Goal: Information Seeking & Learning: Find specific fact

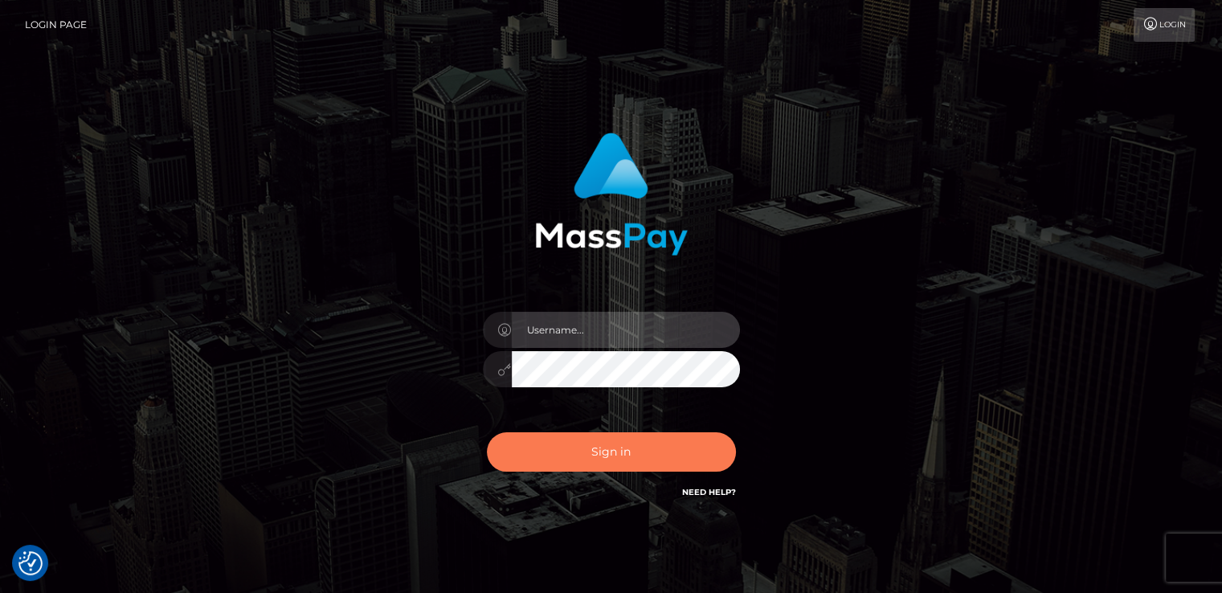
type input "catalinad"
click at [600, 451] on button "Sign in" at bounding box center [611, 451] width 249 height 39
type input "catalinad"
click at [594, 443] on button "Sign in" at bounding box center [611, 451] width 249 height 39
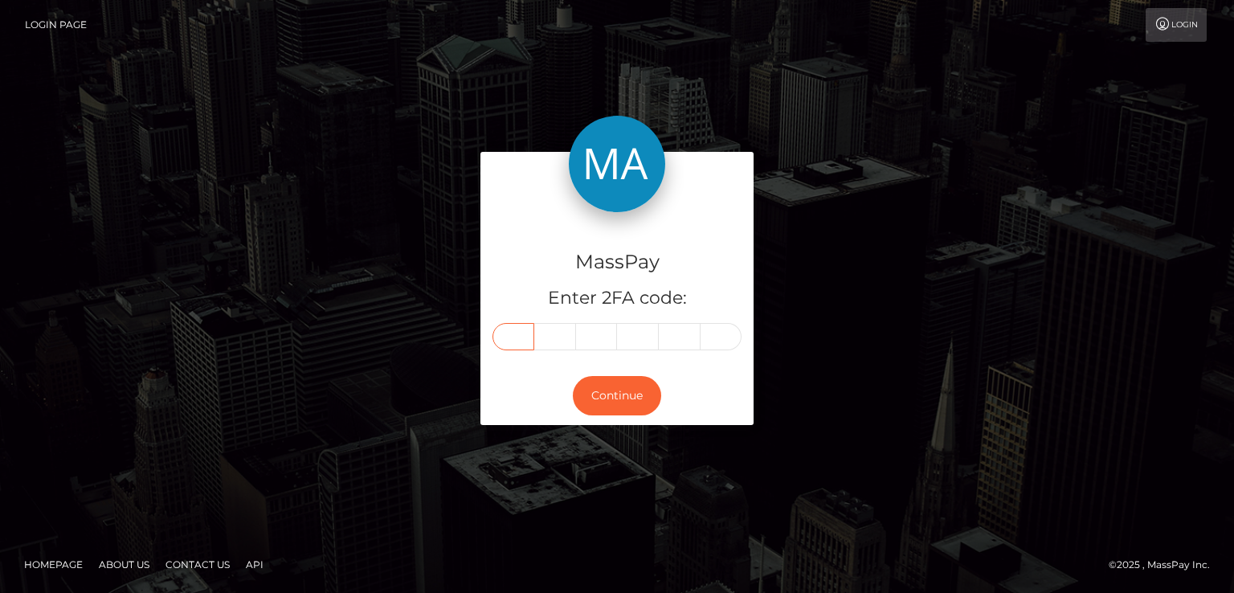
click at [521, 335] on input "text" at bounding box center [513, 336] width 42 height 27
click at [516, 330] on input "text" at bounding box center [513, 336] width 42 height 27
type input "8"
type input "1"
type input "7"
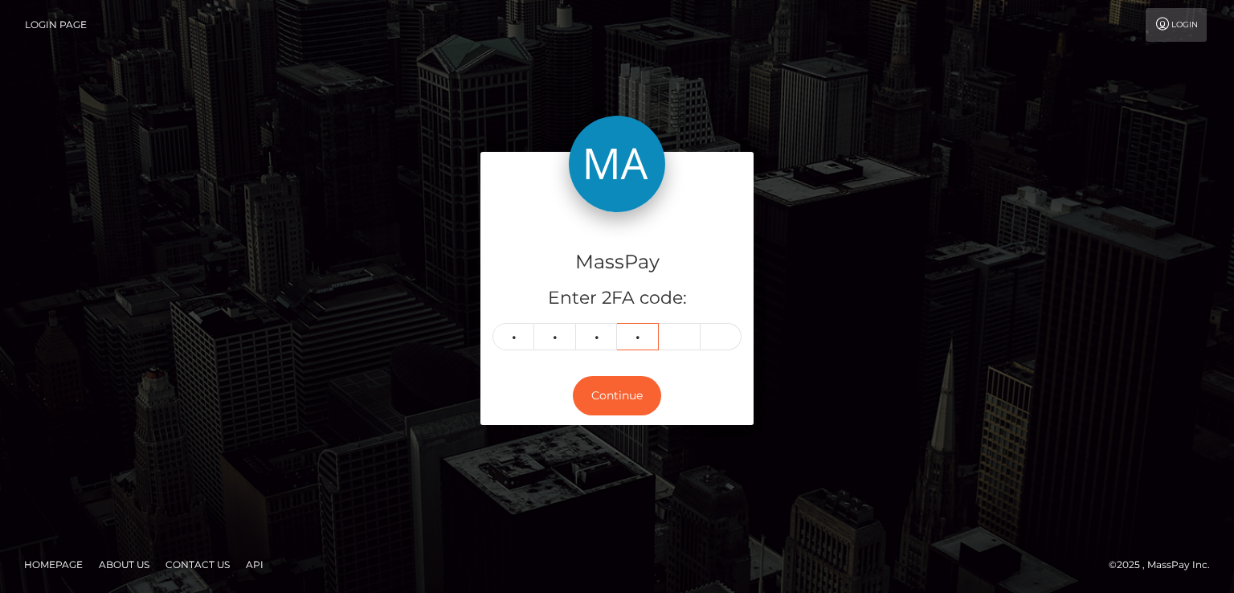
type input "6"
type input "0"
type input "9"
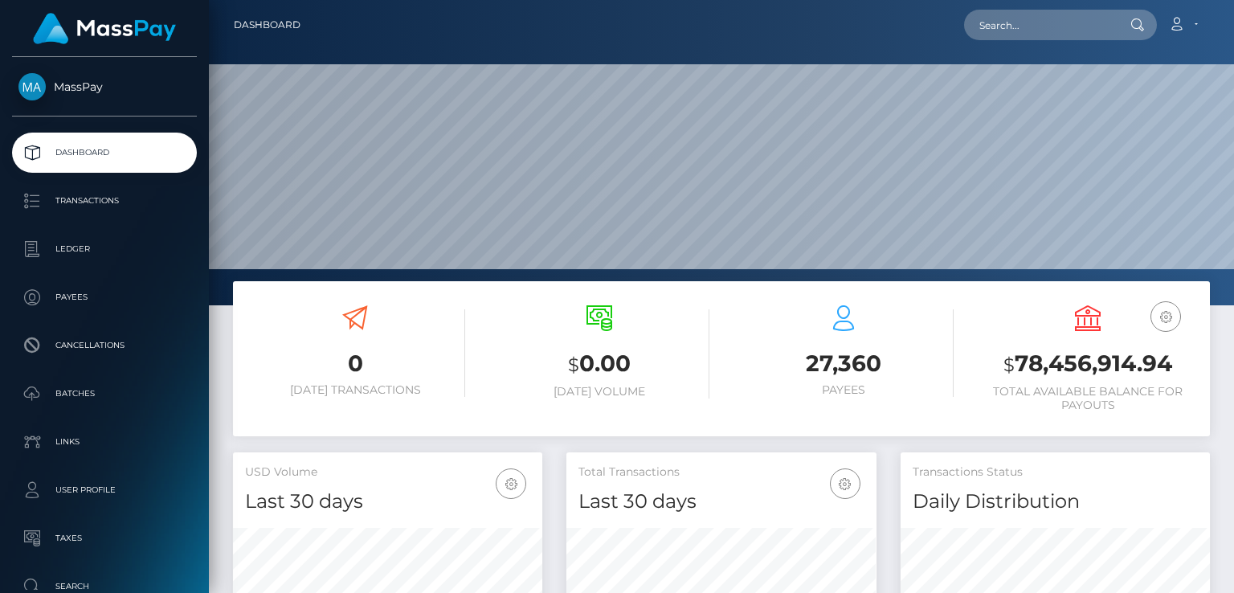
scroll to position [284, 308]
paste input "goharphulpoto127@icloud.com"
type input "goharphulpoto127@icloud.com"
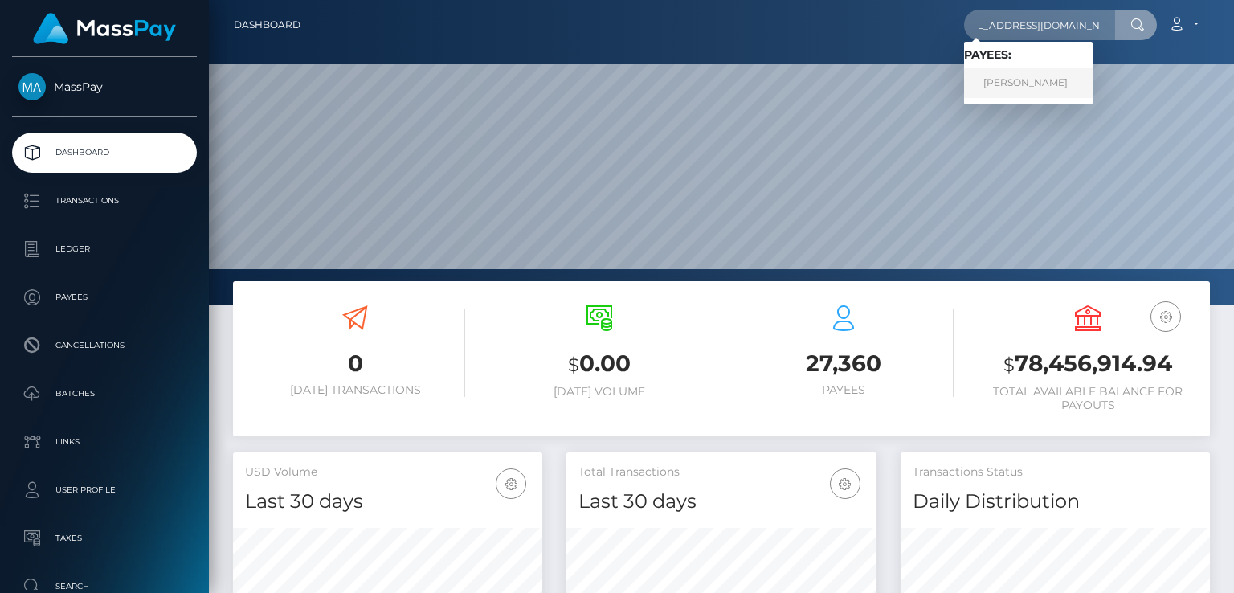
scroll to position [0, 0]
click at [1052, 84] on link "Ali Gohar Phulpoto" at bounding box center [1028, 83] width 129 height 30
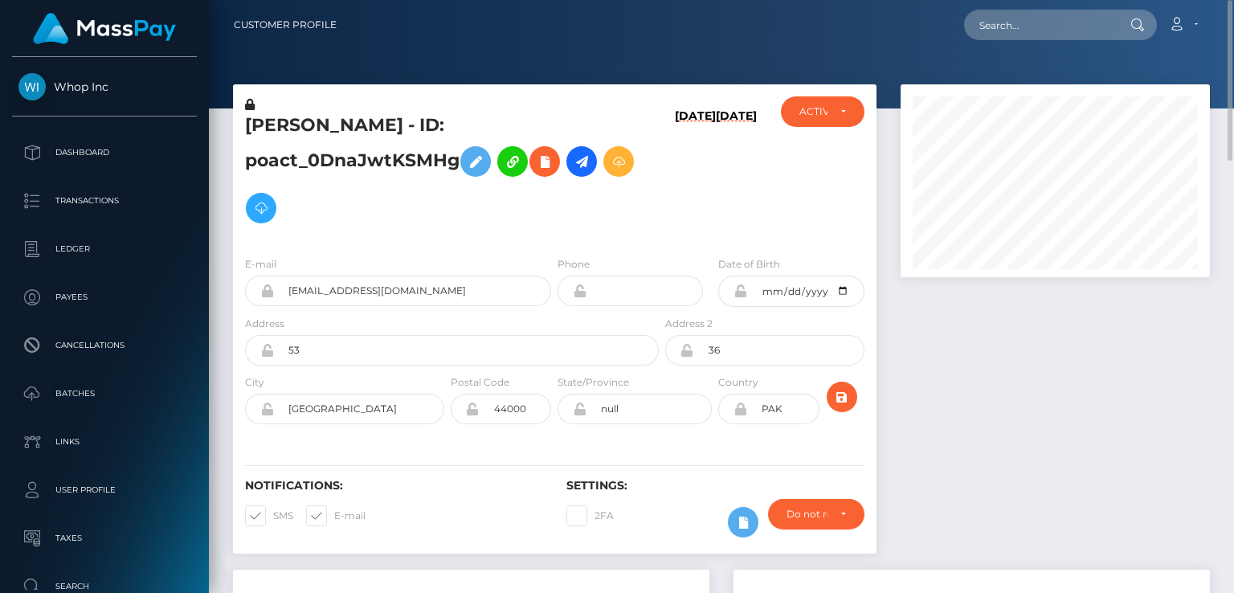
click at [308, 129] on h5 "[PERSON_NAME] - ID: poact_0DnaJwtKSMHg" at bounding box center [447, 172] width 405 height 118
copy h5 "[PERSON_NAME] - ID: poact_0DnaJwtKSMHg"
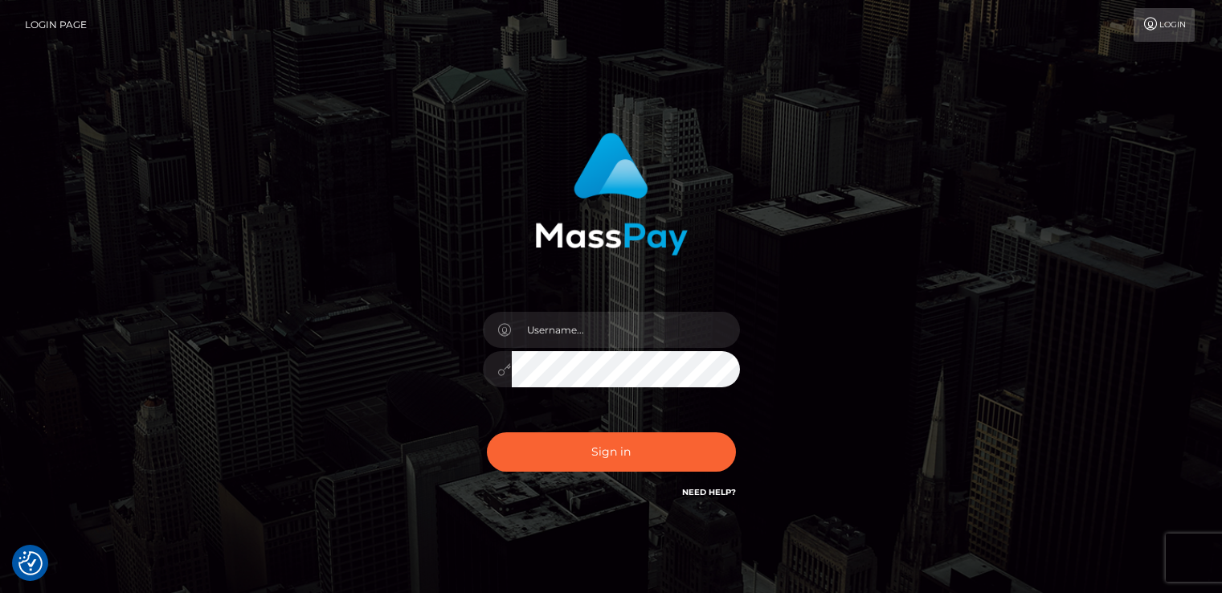
checkbox input "true"
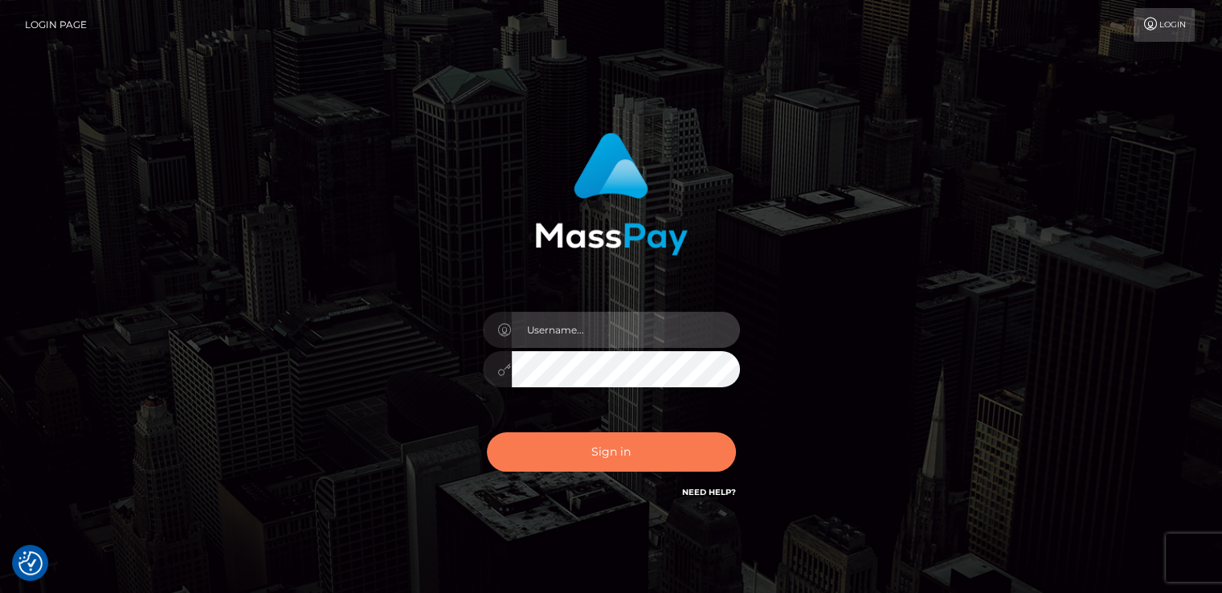
type input "catalinad"
click at [614, 451] on button "Sign in" at bounding box center [611, 451] width 249 height 39
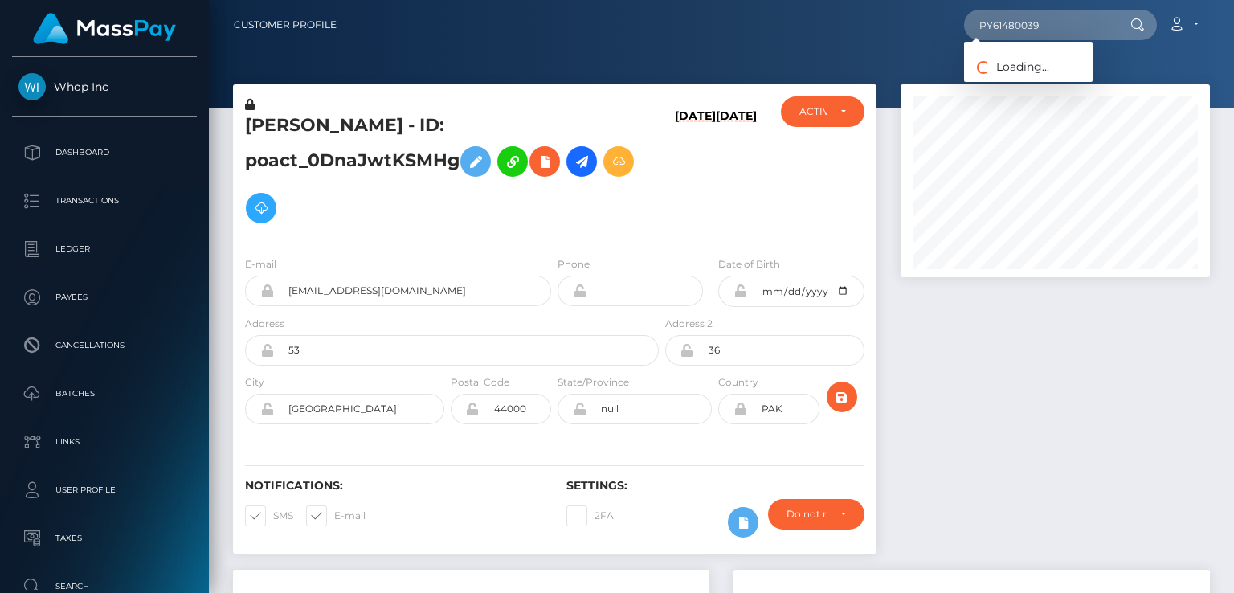
scroll to position [193, 308]
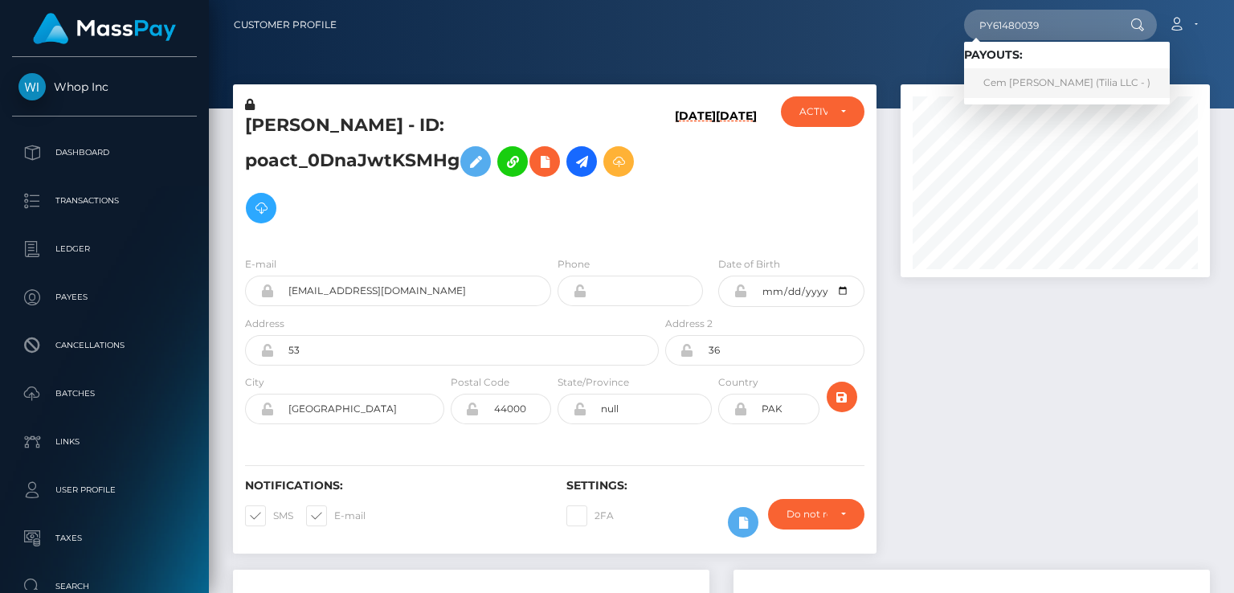
click at [999, 79] on link "Cem Süer (Tilia LLC - )" at bounding box center [1067, 83] width 206 height 30
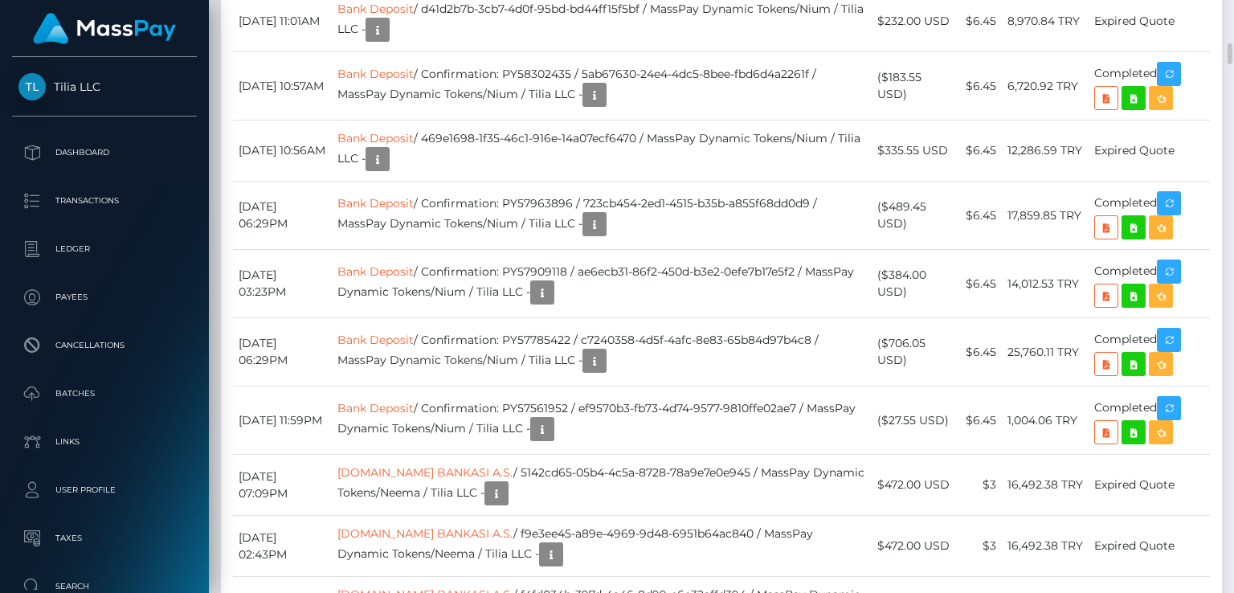
scroll to position [723, 0]
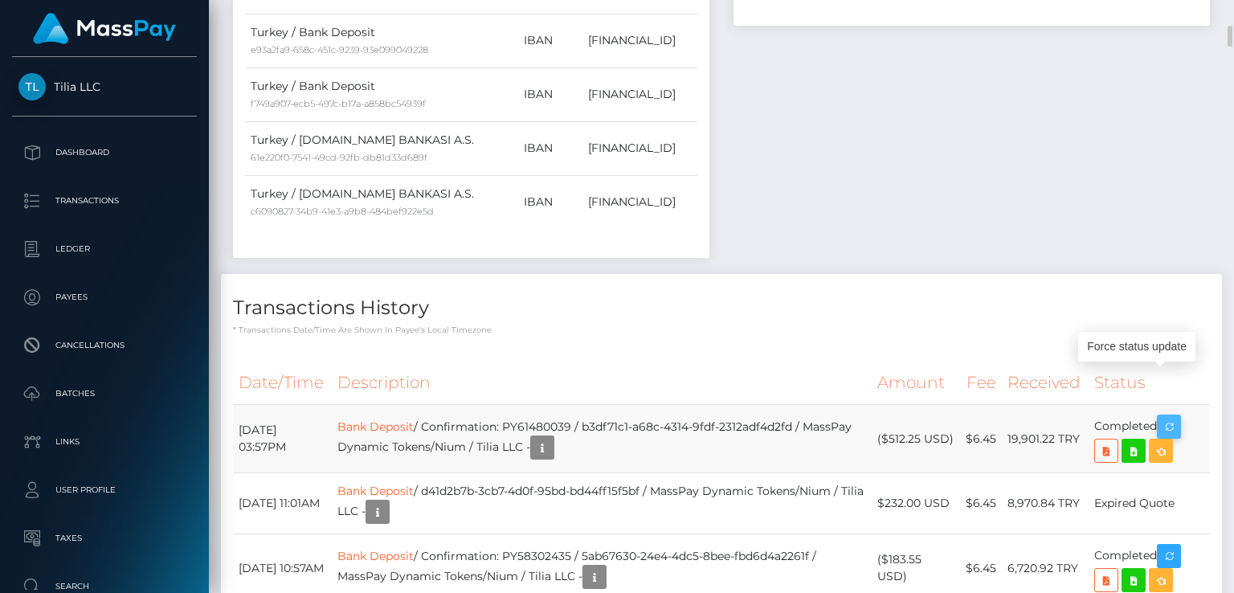
click at [1172, 417] on icon "button" at bounding box center [1168, 427] width 19 height 20
click at [552, 438] on icon "button" at bounding box center [542, 448] width 19 height 20
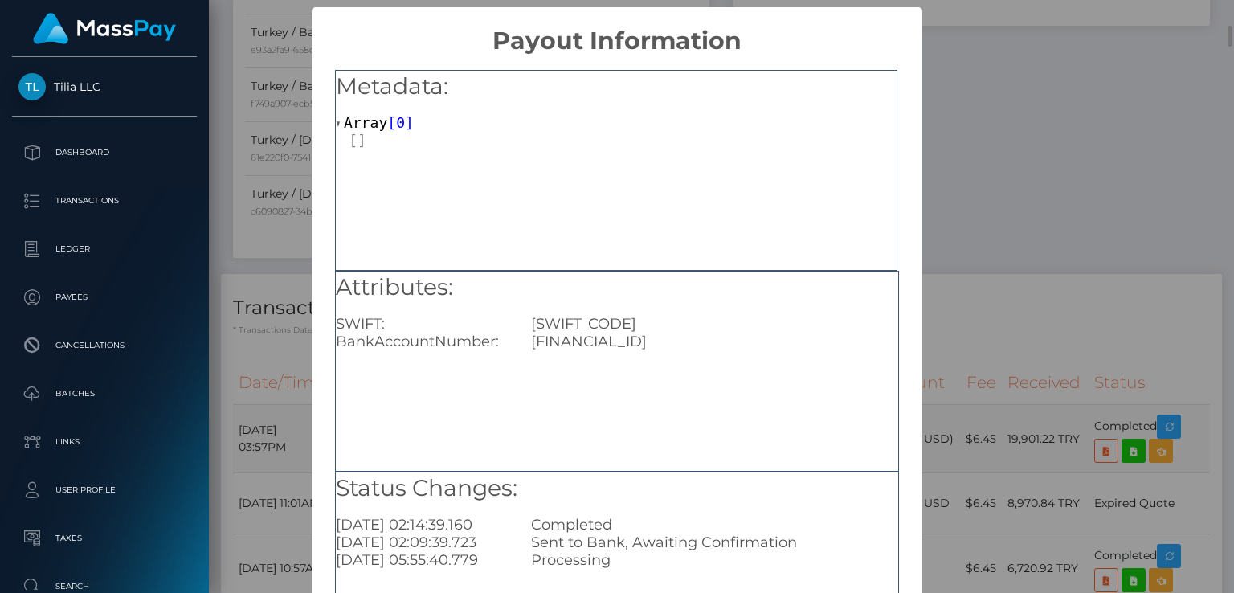
scroll to position [0, 0]
drag, startPoint x: 532, startPoint y: 341, endPoint x: 548, endPoint y: 341, distance: 16.1
click at [548, 341] on div "TR160011100000000134963401" at bounding box center [714, 342] width 390 height 18
click at [545, 341] on div "TR160011100000000134963401" at bounding box center [714, 342] width 390 height 18
drag, startPoint x: 532, startPoint y: 341, endPoint x: 557, endPoint y: 340, distance: 25.7
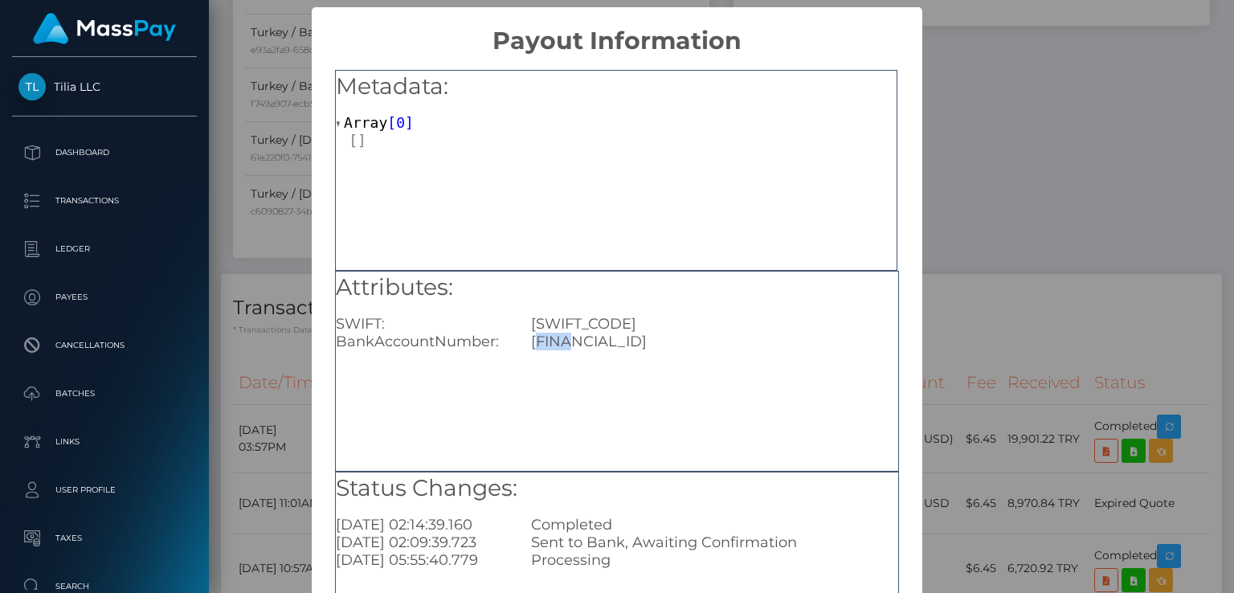
click at [560, 340] on div "TR160011100000000134963401" at bounding box center [714, 342] width 390 height 18
click at [538, 338] on div "TR160011100000000134963401" at bounding box center [714, 342] width 390 height 18
drag, startPoint x: 533, startPoint y: 341, endPoint x: 550, endPoint y: 341, distance: 17.7
click at [550, 341] on div "TR160011100000000134963401" at bounding box center [714, 342] width 390 height 18
drag, startPoint x: 525, startPoint y: 343, endPoint x: 559, endPoint y: 340, distance: 33.9
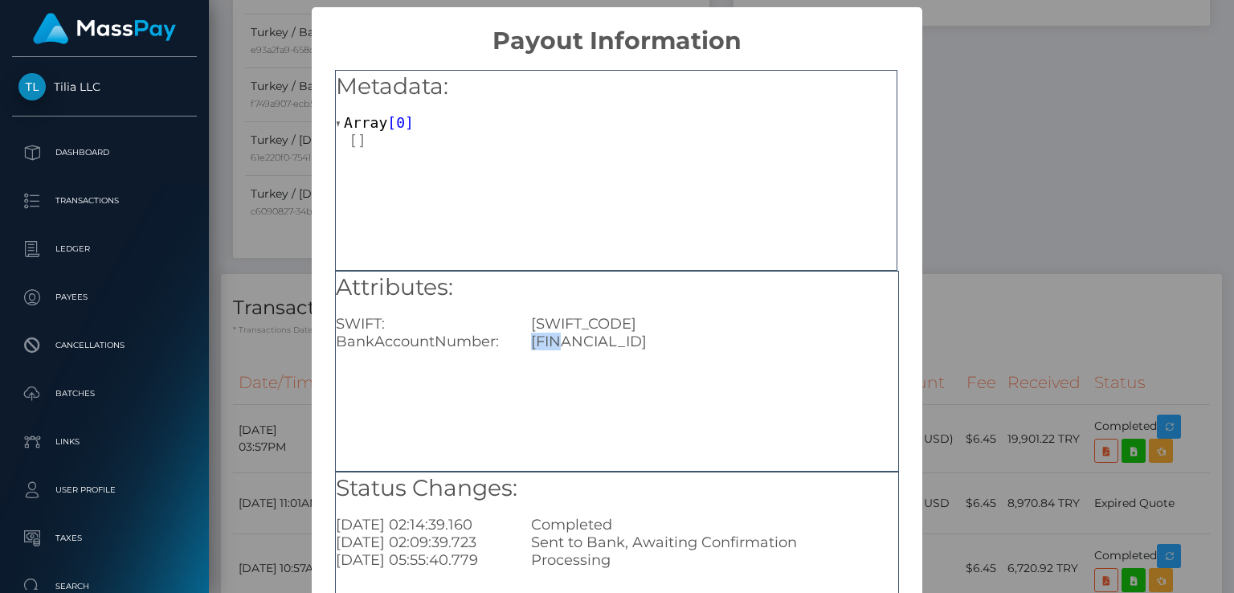
click at [559, 340] on div "TR160011100000000134963401" at bounding box center [714, 342] width 390 height 18
copy div "TR16"
click at [639, 343] on div "TR160011100000000134963401" at bounding box center [714, 342] width 390 height 18
click at [692, 340] on div "TR160011100000000134963401" at bounding box center [714, 342] width 390 height 18
drag, startPoint x: 755, startPoint y: 338, endPoint x: 713, endPoint y: 335, distance: 41.9
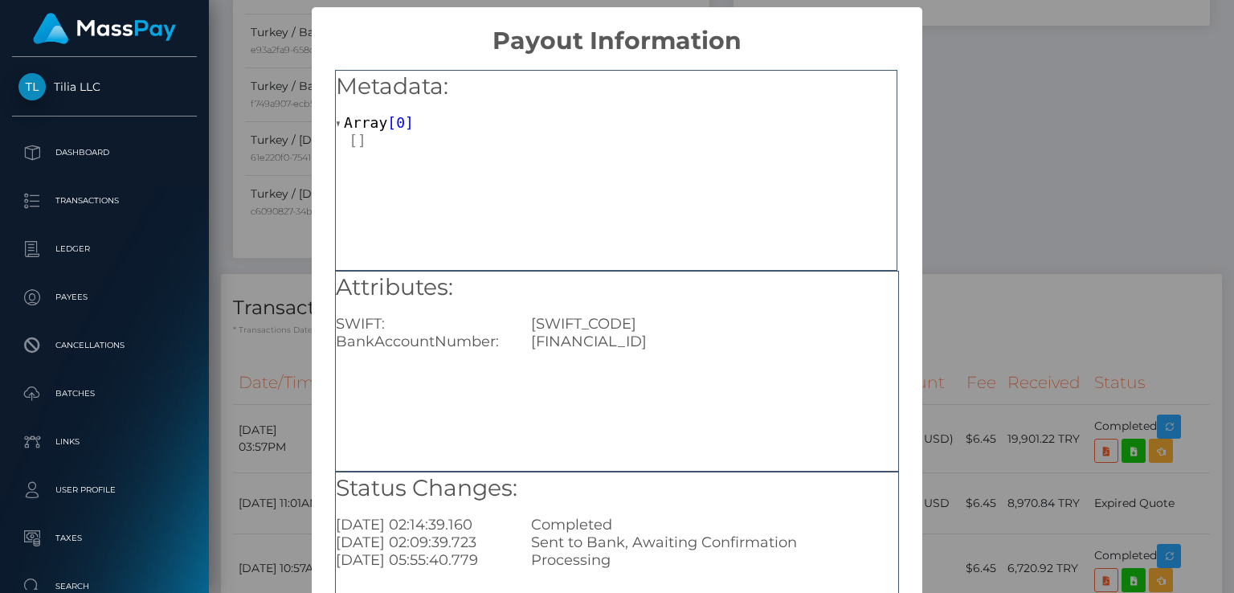
click at [713, 335] on div "TR160011100000000134963401" at bounding box center [714, 342] width 390 height 18
copy div "3401"
click at [1077, 73] on div "× Payout Information Metadata: Array [ 0 ] Attributes: SWIFT: FNNBTRIS BankAcco…" at bounding box center [617, 296] width 1234 height 593
click at [1077, 70] on div "× Payout Information Metadata: Array [ 0 ] Attributes: SWIFT: FNNBTRIS BankAcco…" at bounding box center [617, 296] width 1234 height 593
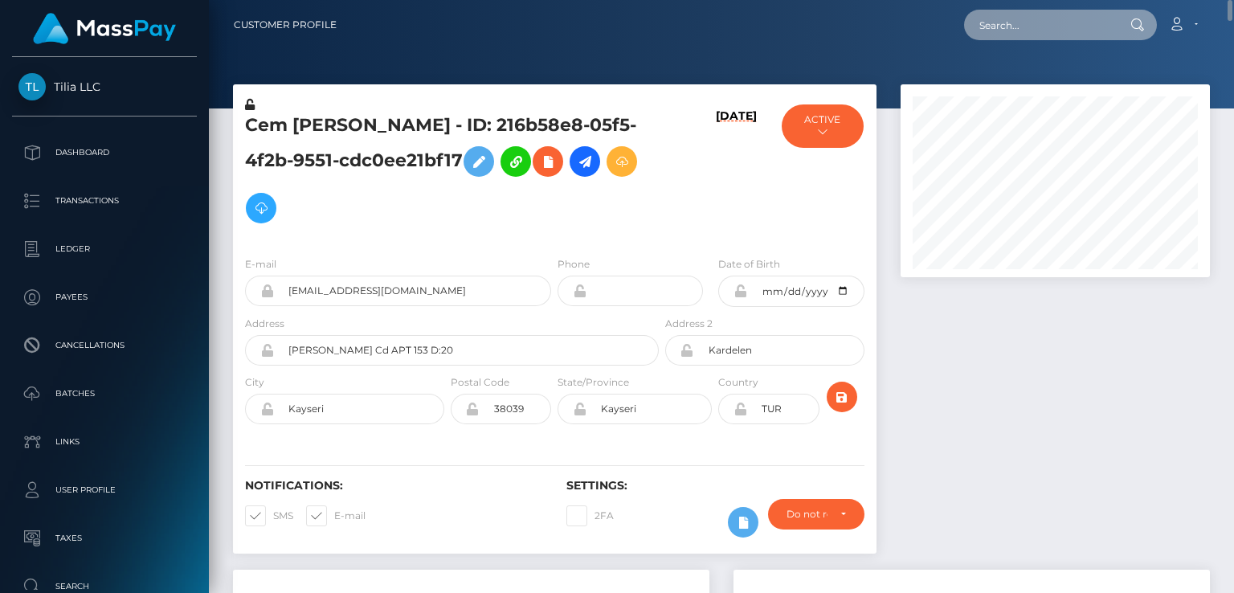
paste input "howdoibuythis@gmail.com"
type input "howdoibuythis@gmail.com"
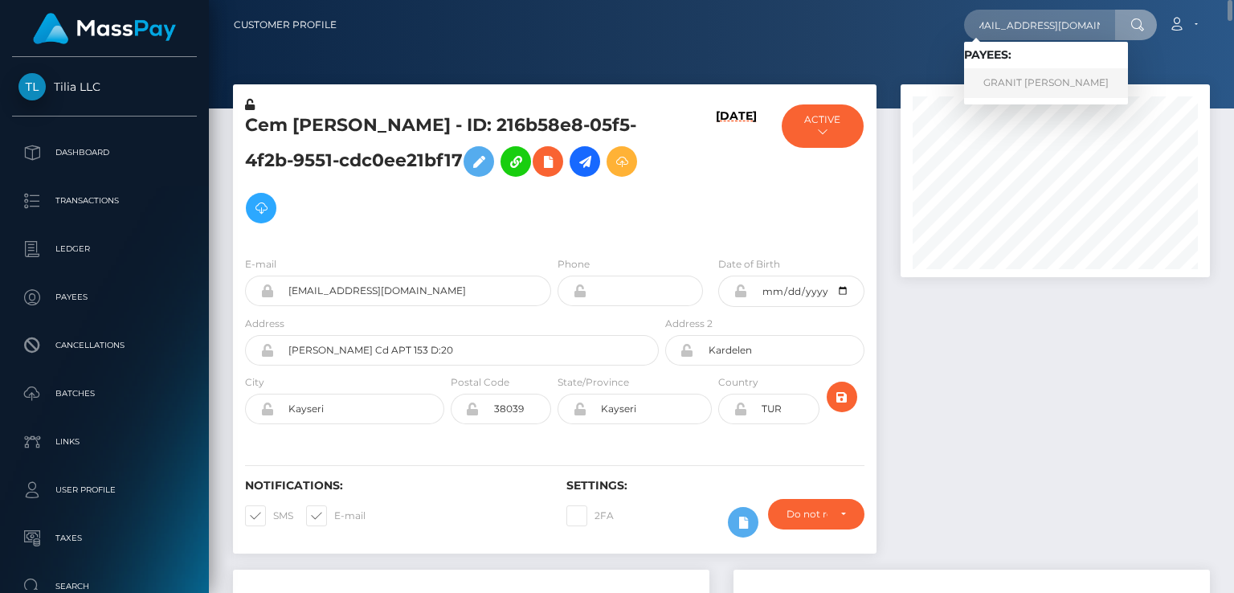
scroll to position [0, 0]
click at [1044, 78] on link "GRANIT SPAHIU" at bounding box center [1046, 83] width 164 height 30
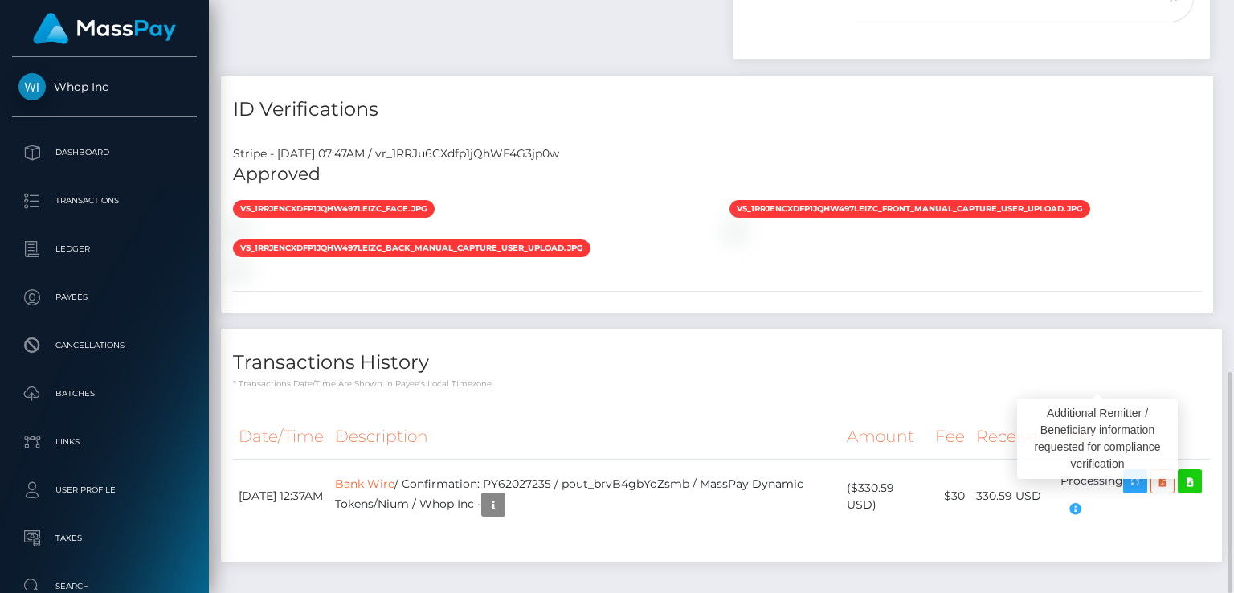
scroll to position [193, 308]
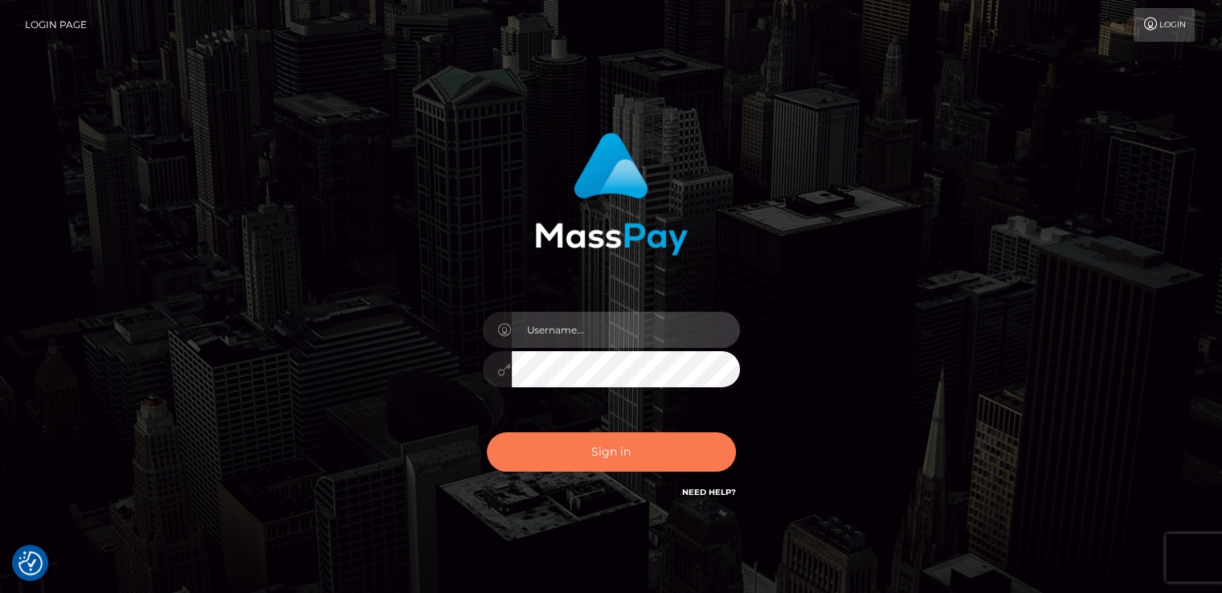
type input "catalinad"
click at [584, 464] on button "Sign in" at bounding box center [611, 451] width 249 height 39
type input "catalinad"
click at [651, 448] on button "Sign in" at bounding box center [611, 451] width 249 height 39
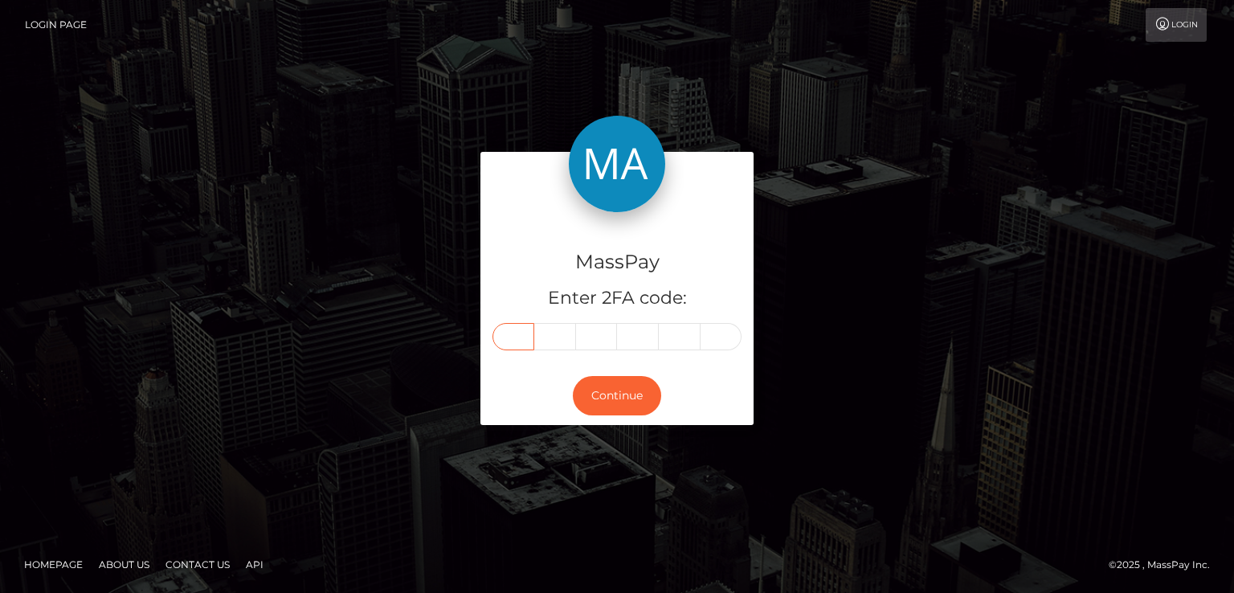
click at [514, 337] on input "text" at bounding box center [513, 336] width 42 height 27
type input "1"
type input "8"
type input "3"
type input "4"
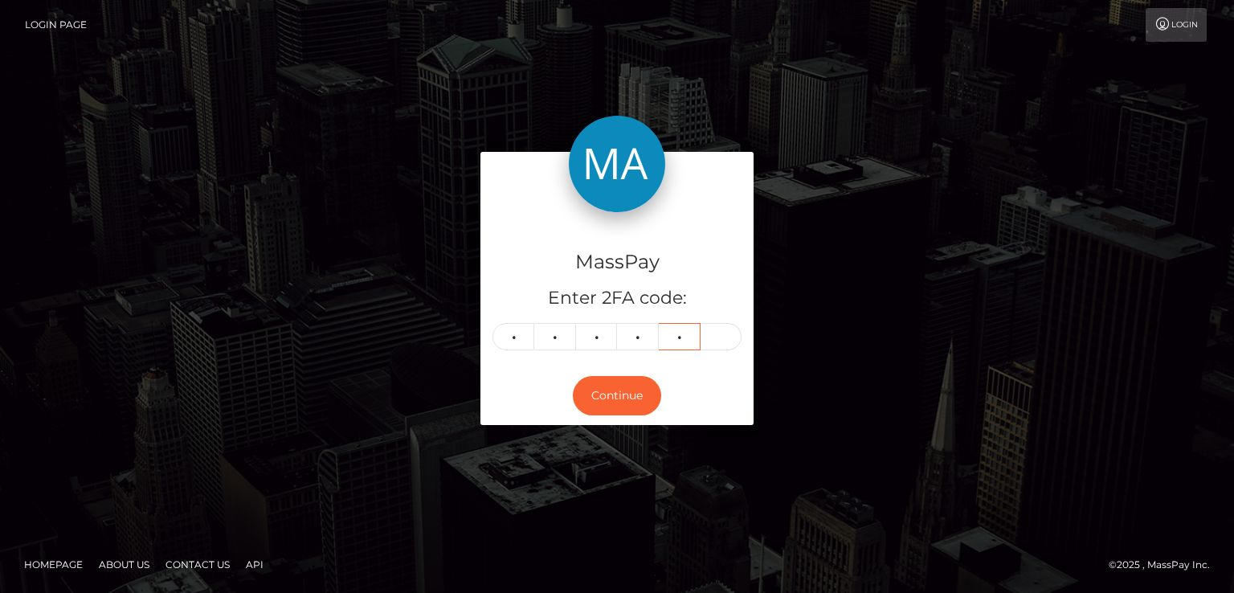
type input "1"
type input "6"
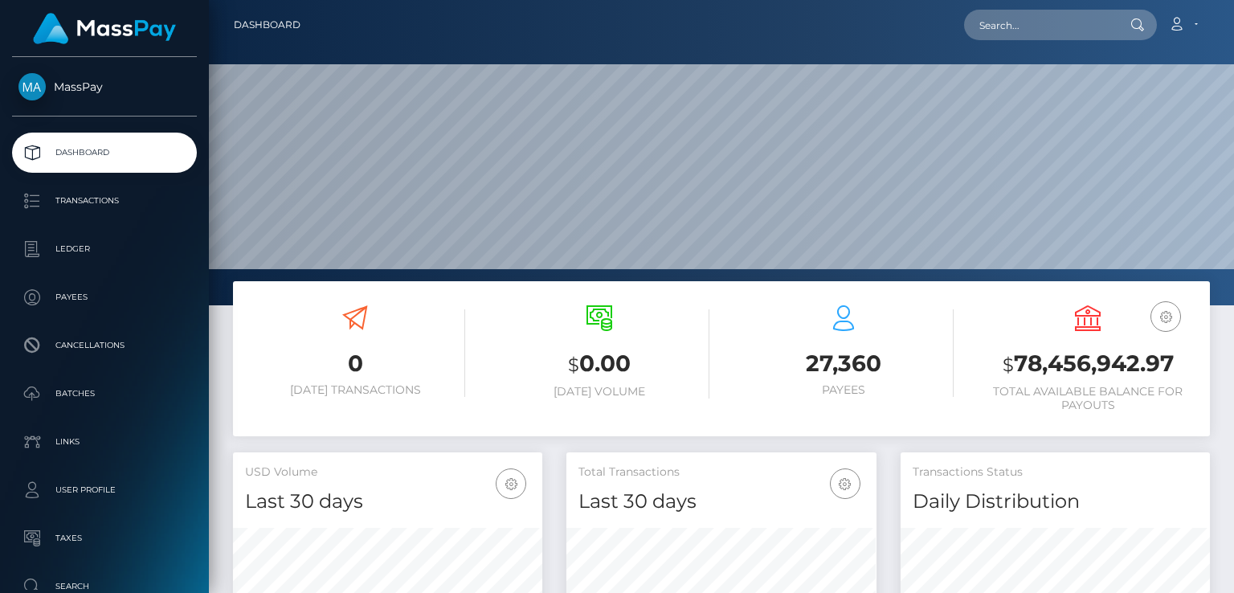
scroll to position [284, 308]
paste input "PY61480039"
type input "PY61480039"
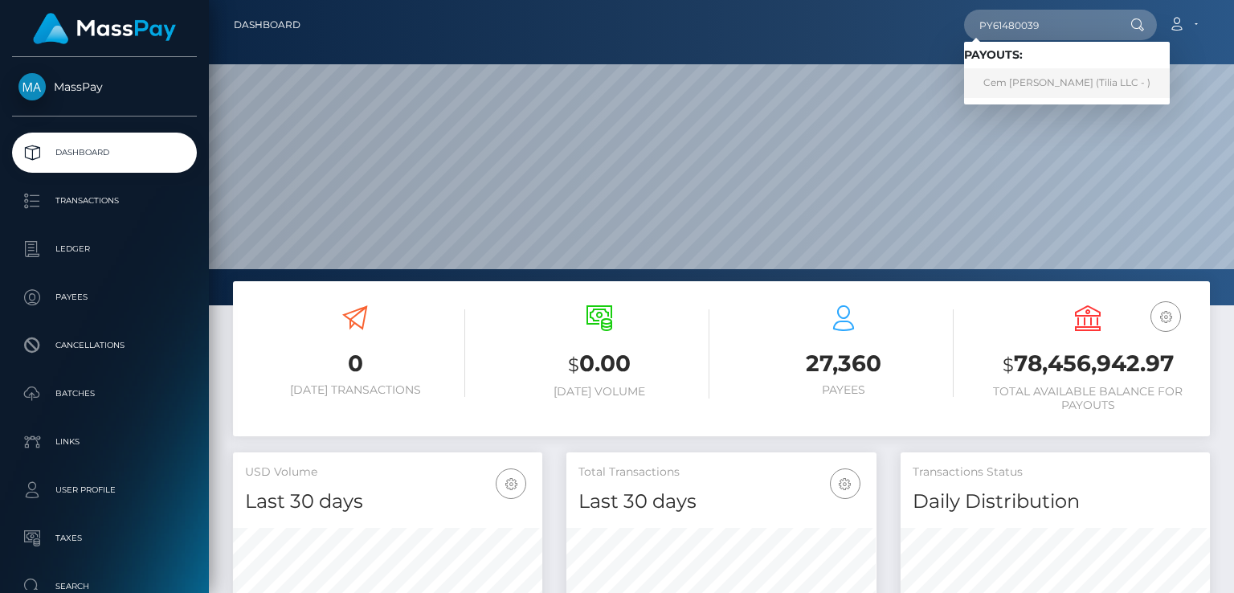
click at [1000, 87] on link "Cem Süer (Tilia LLC - )" at bounding box center [1067, 83] width 206 height 30
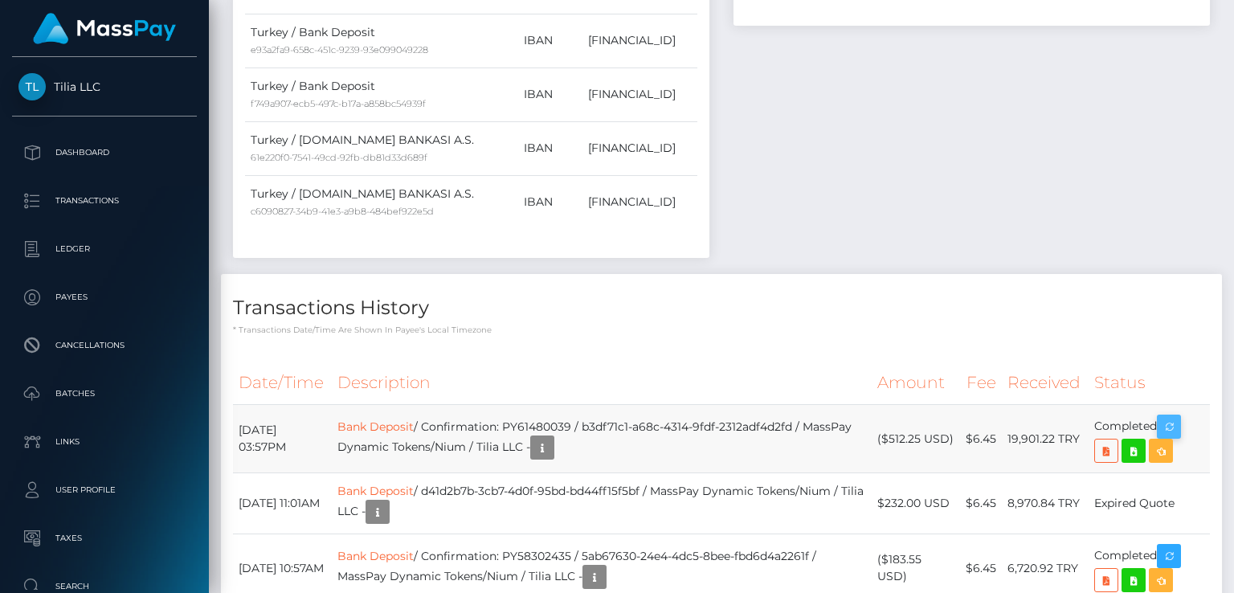
scroll to position [802991, 802874]
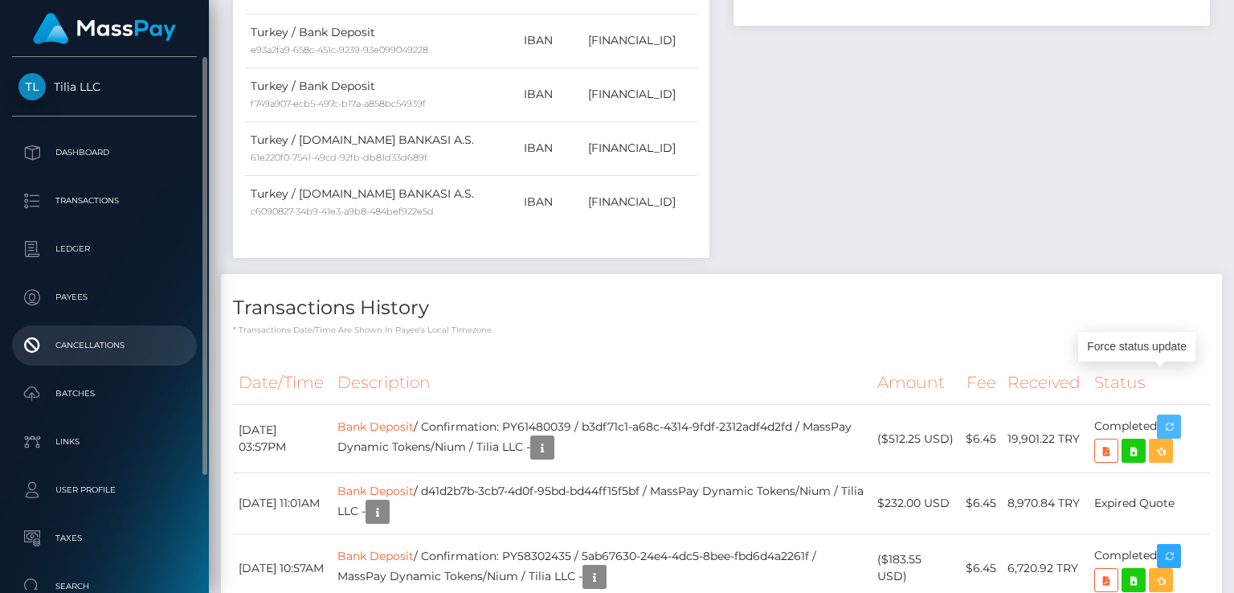
drag, startPoint x: 1173, startPoint y: 383, endPoint x: 12, endPoint y: 327, distance: 1162.0
click at [1173, 417] on icon "button" at bounding box center [1168, 427] width 19 height 20
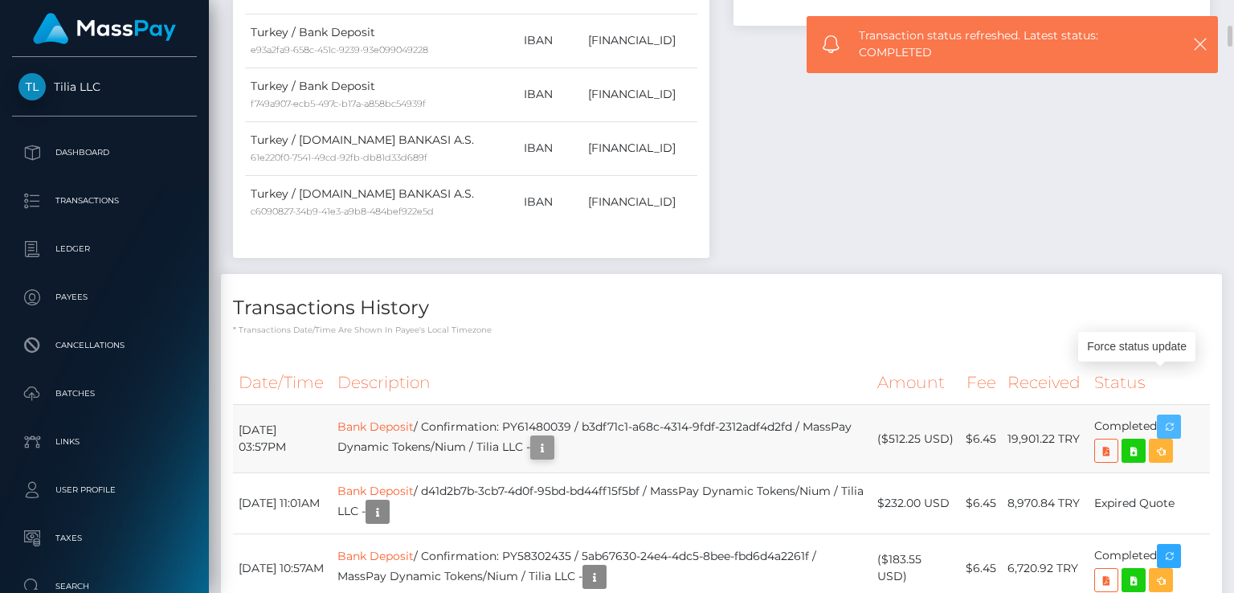
scroll to position [193, 308]
click at [552, 438] on icon "button" at bounding box center [542, 448] width 19 height 20
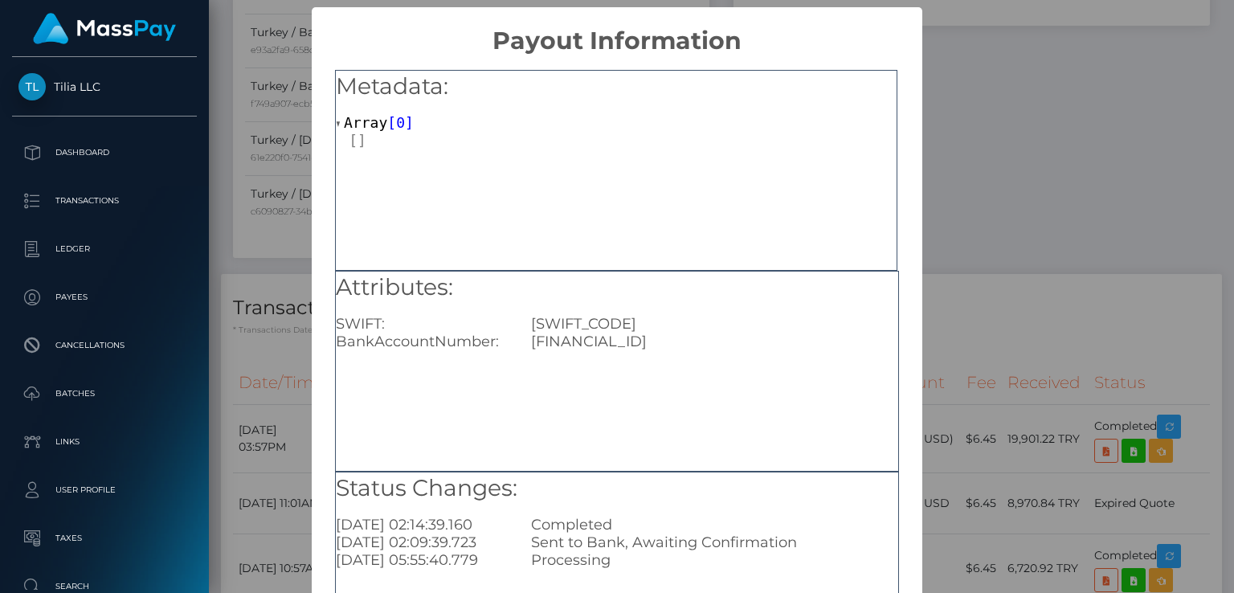
click at [1096, 104] on div "× Payout Information Metadata: Array [ 0 ] Attributes: SWIFT: FNNBTRIS BankAcco…" at bounding box center [617, 296] width 1234 height 593
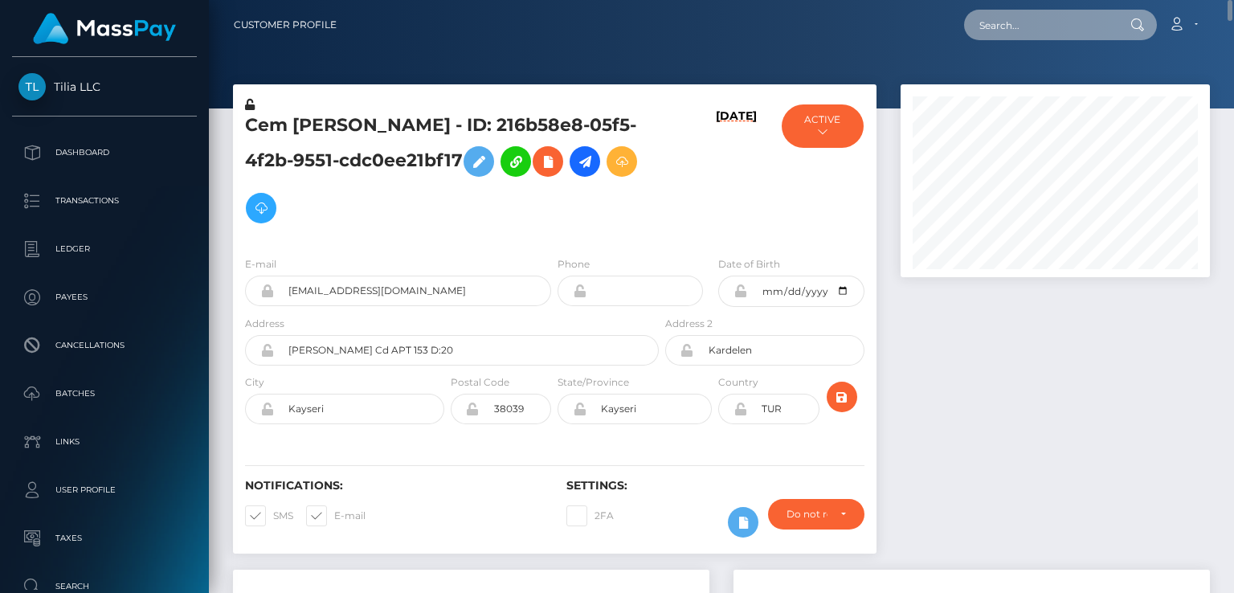
scroll to position [802991, 802874]
paste input "PY61937841"
type input "PY61937841"
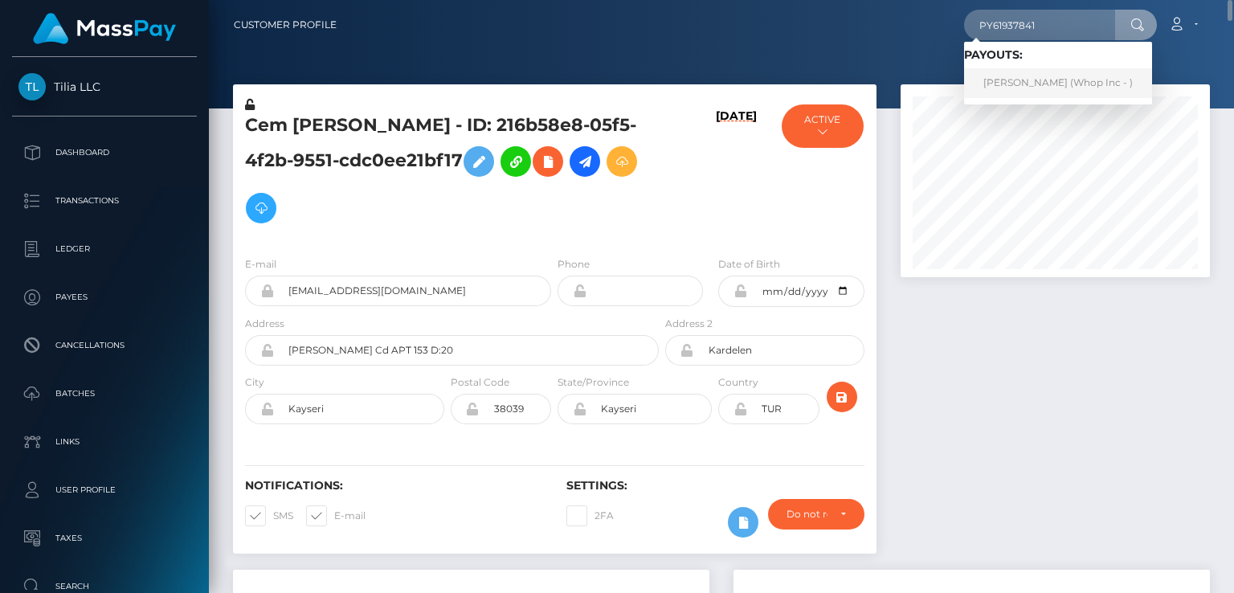
click at [1006, 83] on link "Muhammad Shahzaib (Whop Inc - )" at bounding box center [1058, 83] width 188 height 30
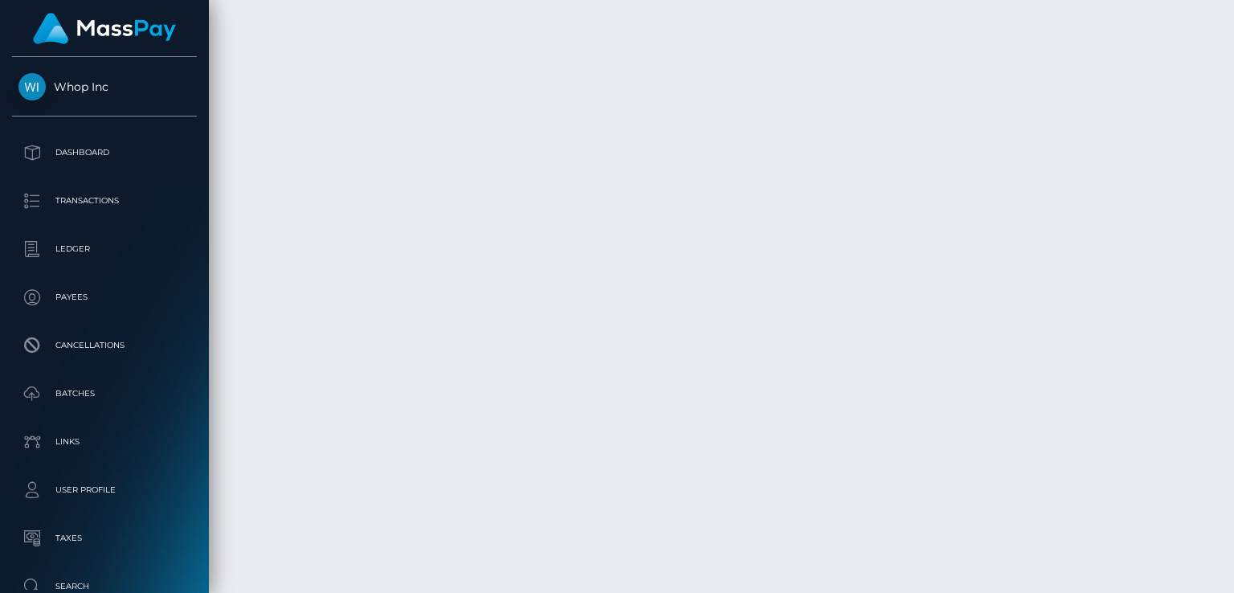
scroll to position [193, 308]
click at [1087, 457] on body "Whop Inc Dashboard Transactions Ledger Payees" at bounding box center [617, 296] width 1234 height 593
